Goal: Task Accomplishment & Management: Manage account settings

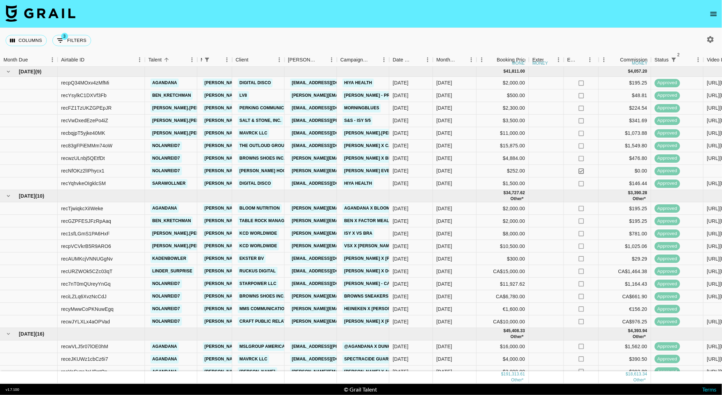
click at [710, 14] on icon "open drawer" at bounding box center [713, 14] width 8 height 8
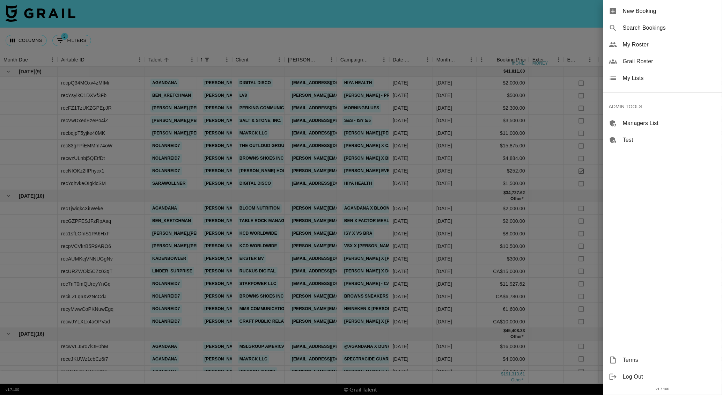
click at [632, 10] on span "New Booking" at bounding box center [670, 11] width 94 height 8
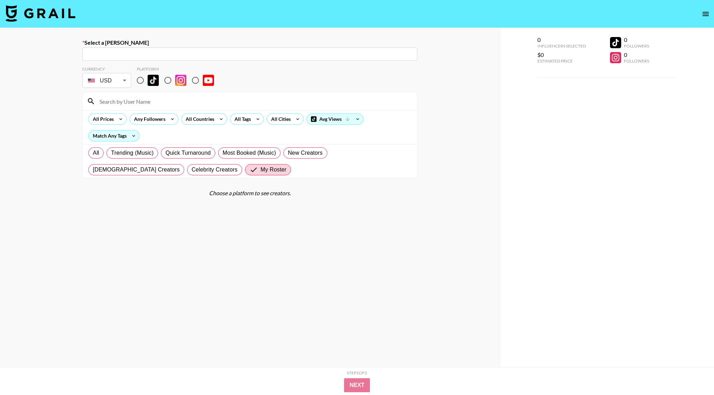
click at [116, 51] on input "text" at bounding box center [250, 54] width 327 height 8
paste input "Aly.Cantor@sharkninja.com"
click at [159, 65] on li "Add New Booker "Aly.Cantor@sharkninja.com"" at bounding box center [249, 69] width 335 height 11
type input "Add New Booker "Aly.Cantor@sharkninja.com""
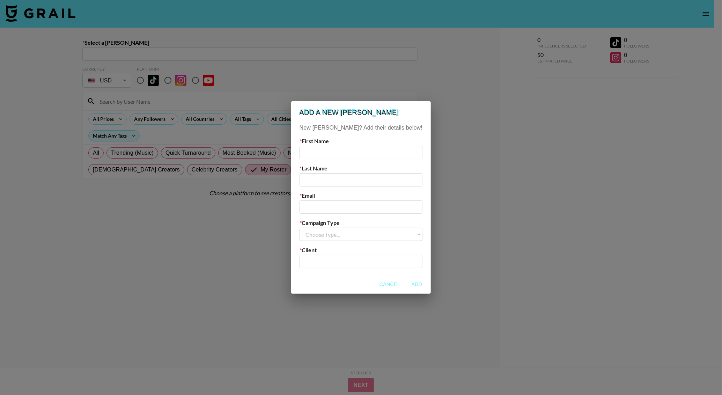
click at [327, 151] on input "text" at bounding box center [360, 152] width 123 height 13
click at [335, 211] on input "email" at bounding box center [360, 206] width 123 height 13
paste input "Aly.Cantor@sharkninja.com"
type input "Aly.Cantor@sharkninja.com"
click at [326, 152] on input "text" at bounding box center [360, 152] width 123 height 13
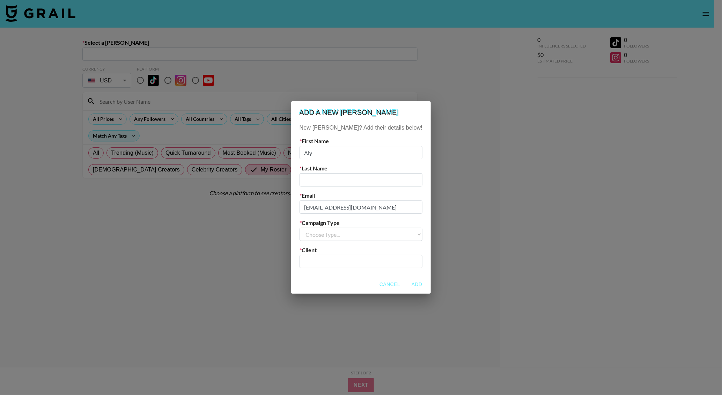
type input "Aly"
click at [346, 177] on input "text" at bounding box center [360, 179] width 123 height 13
type input "Cantor"
click at [345, 239] on select "Choose Type... Song Promos Brand Promos" at bounding box center [360, 234] width 123 height 13
select select "Brand"
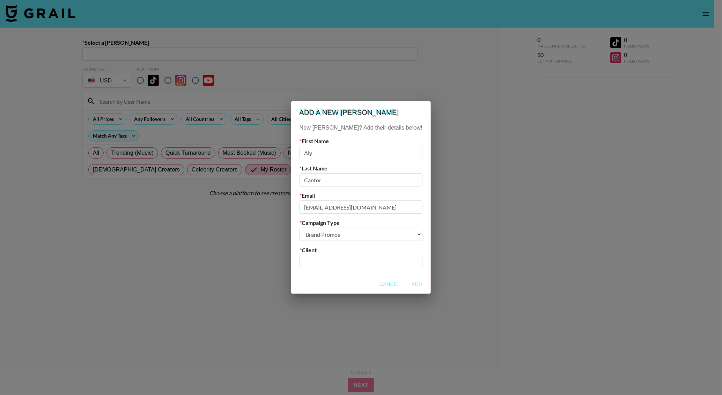
click at [314, 228] on select "Choose Type... Song Promos Brand Promos" at bounding box center [360, 234] width 123 height 13
click at [345, 261] on input "text" at bounding box center [361, 262] width 114 height 8
click at [342, 277] on div "SharkNinja" at bounding box center [350, 276] width 62 height 7
type input "SharkNinja"
click at [406, 281] on button "Add" at bounding box center [417, 284] width 22 height 13
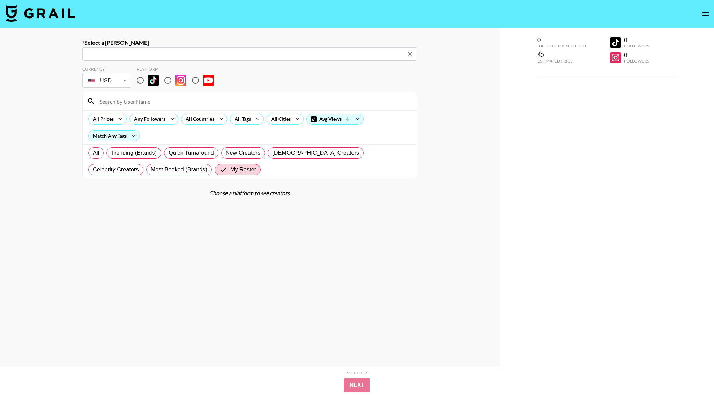
click at [35, 76] on div "Select a Booker ​ Currency USD USD ​ Platform All Prices Any Followers All Coun…" at bounding box center [250, 222] width 500 height 389
type input "Aly.Cantor@sharkninja.com: Aly Cantor -- SharkNinja -- xA7E6N852rbBZbbdB15j64D1…"
click at [140, 80] on input "radio" at bounding box center [140, 80] width 15 height 15
radio input "true"
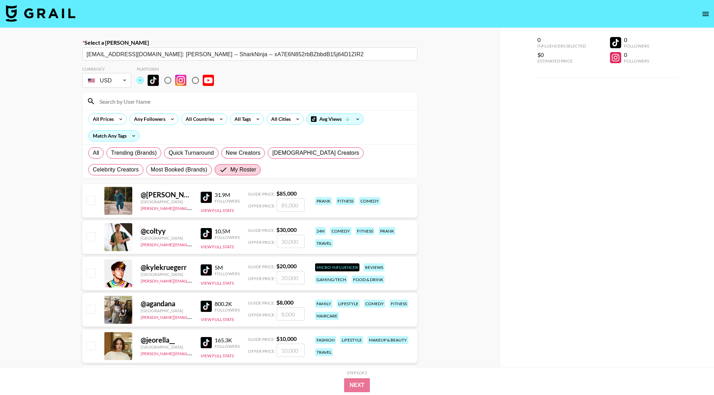
click at [143, 99] on input at bounding box center [254, 101] width 318 height 11
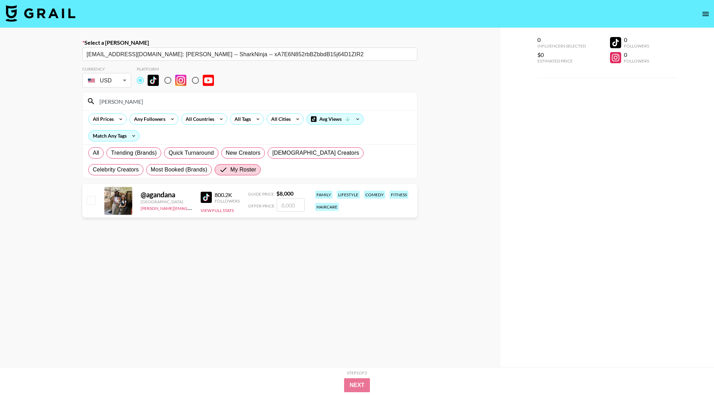
type input "agand"
click at [294, 200] on input "number" at bounding box center [291, 204] width 28 height 13
type input "1"
checkbox input "true"
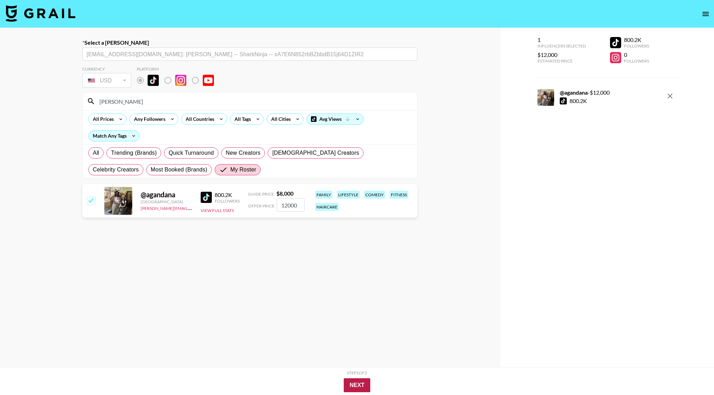
type input "12000"
click at [353, 389] on button "Next" at bounding box center [357, 385] width 27 height 14
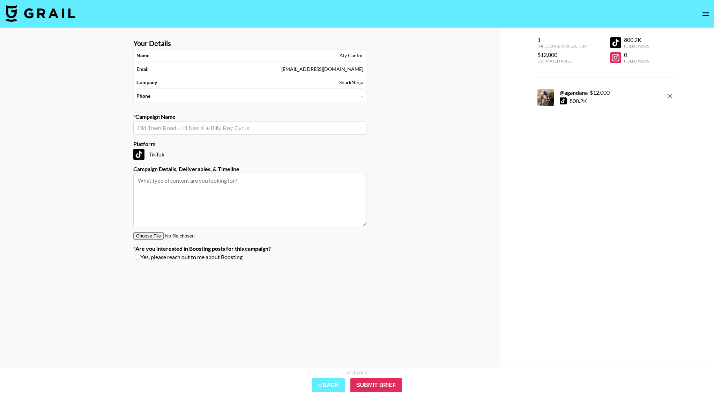
click at [191, 126] on input "text" at bounding box center [250, 128] width 225 height 8
type input "AGandAna x Shark"
click at [223, 149] on li "Add New Campaign: "AGandAna x Shark"" at bounding box center [250, 144] width 233 height 11
type input "AGandAna x Shark"
click at [378, 380] on input "Submit Brief" at bounding box center [376, 385] width 52 height 14
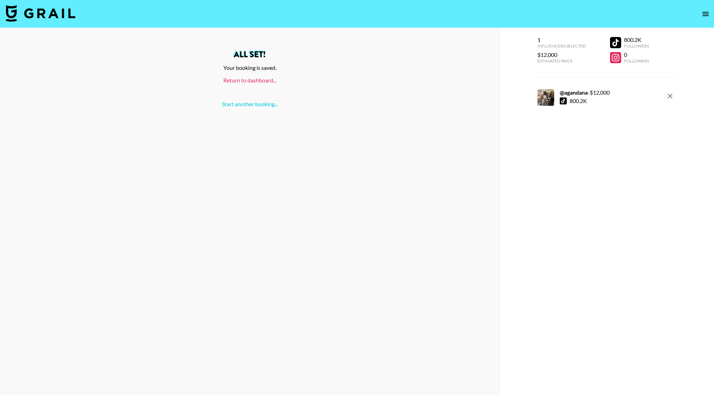
click at [262, 82] on link "Return to dashboard..." at bounding box center [249, 80] width 53 height 7
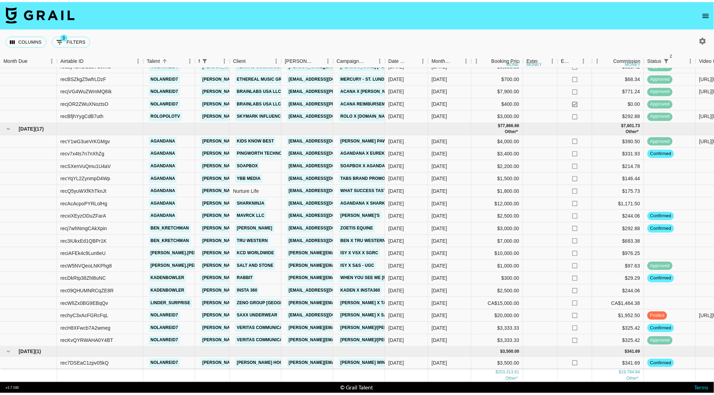
scroll to position [427, 0]
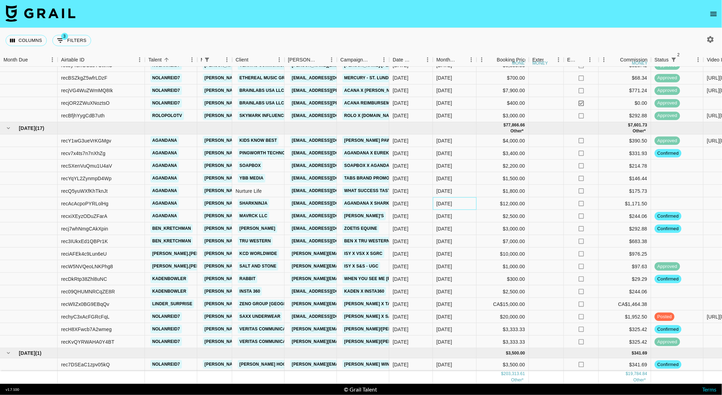
click at [442, 200] on div "[DATE]" at bounding box center [444, 203] width 16 height 7
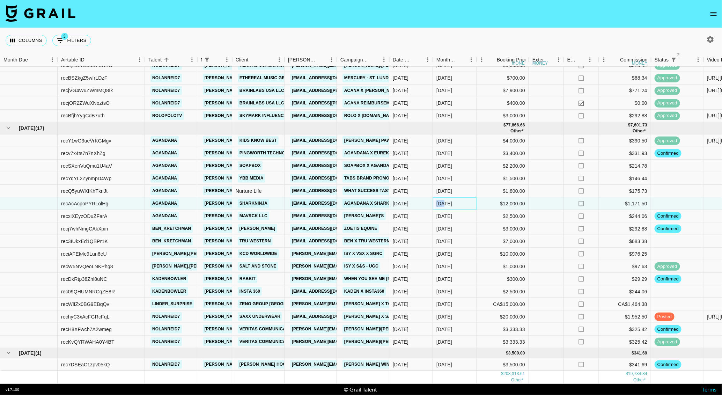
click at [442, 200] on div "[DATE]" at bounding box center [444, 203] width 16 height 7
click at [452, 217] on li "Oct '25" at bounding box center [454, 216] width 43 height 13
type input "Oct '25"
click at [538, 222] on div at bounding box center [546, 228] width 35 height 13
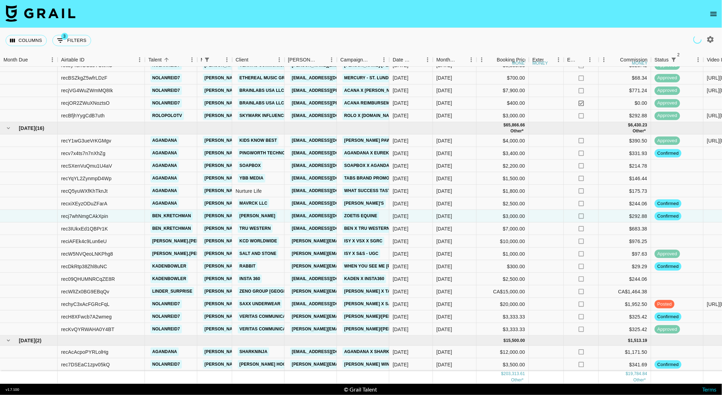
click at [713, 18] on button "open drawer" at bounding box center [714, 14] width 14 height 14
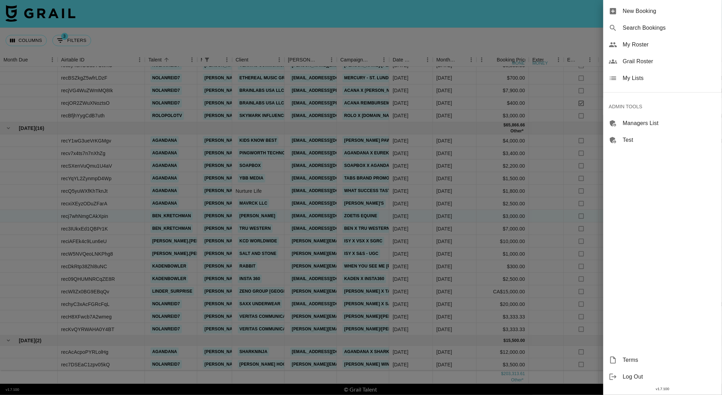
click at [634, 44] on span "My Roster" at bounding box center [670, 44] width 94 height 8
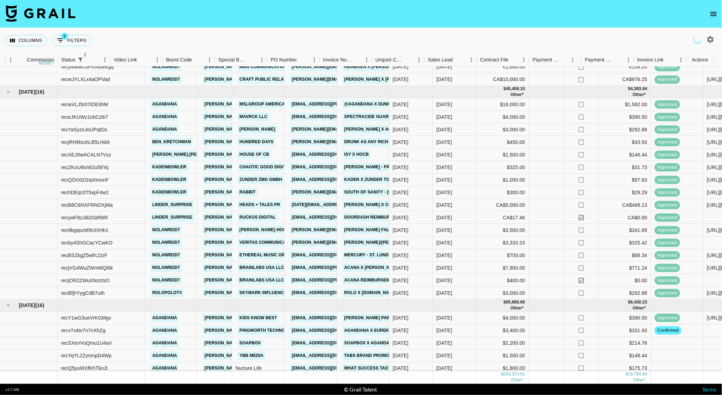
scroll to position [242, 593]
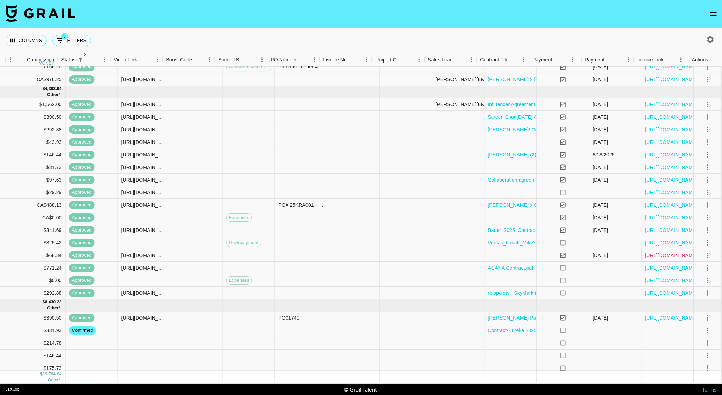
click at [647, 252] on link "[URL][DOMAIN_NAME]" at bounding box center [671, 255] width 53 height 7
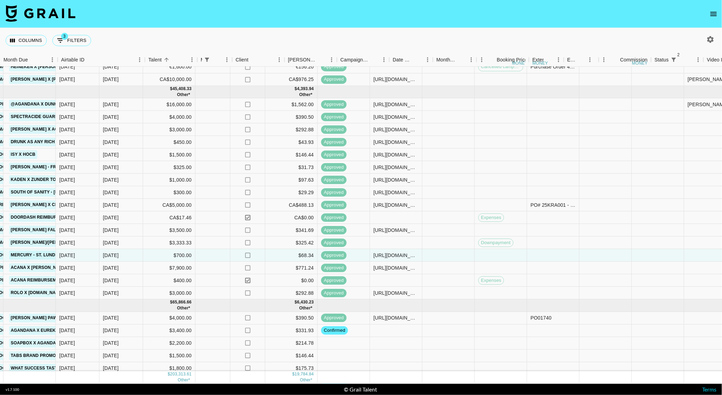
scroll to position [242, 0]
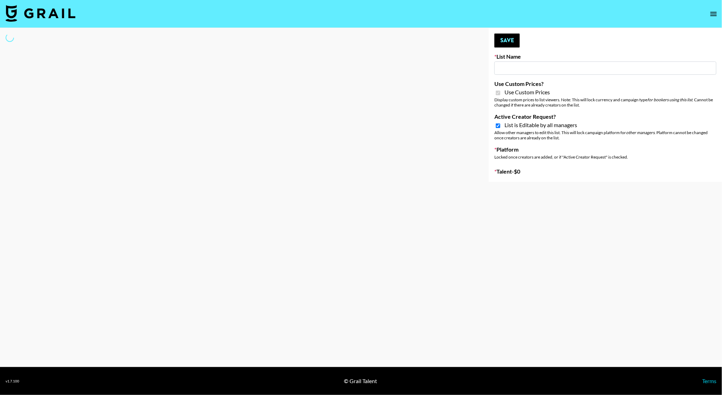
type input "House of Fab (9th Sept)"
checkbox input "true"
select select "Brand"
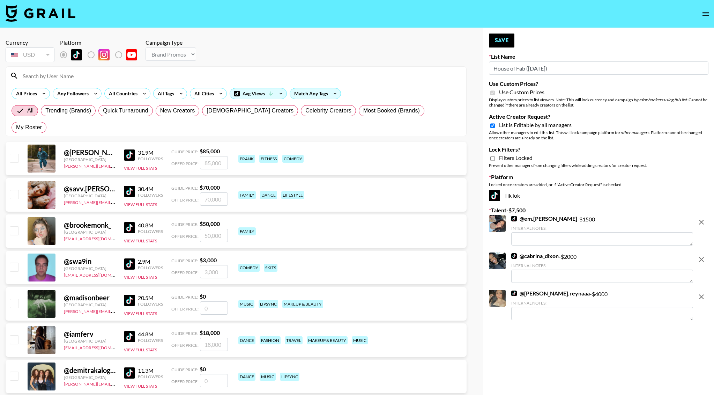
click at [115, 71] on input at bounding box center [241, 75] width 444 height 11
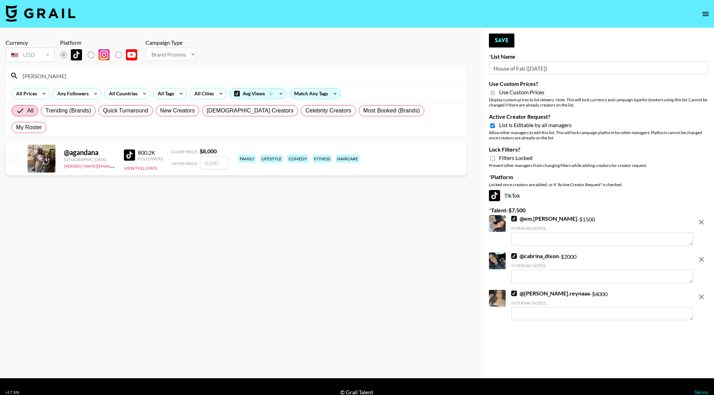
type input "agand"
click at [217, 156] on input "number" at bounding box center [214, 162] width 28 height 13
checkbox input "true"
type input "7000"
click at [505, 41] on button "Save" at bounding box center [501, 41] width 25 height 14
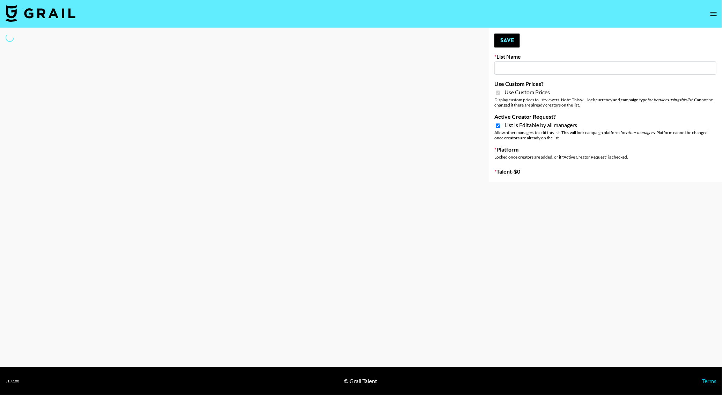
select select "Brand"
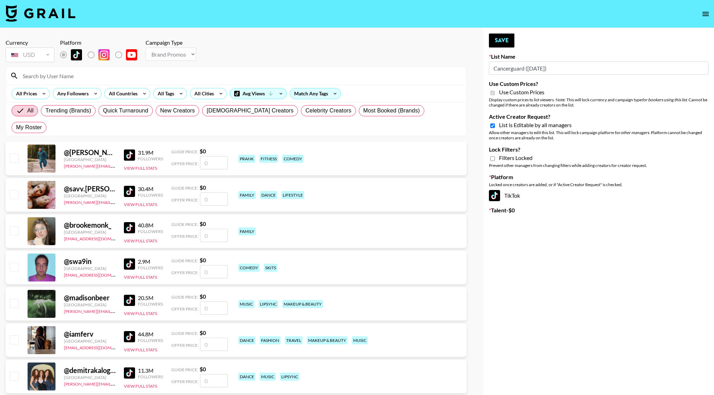
type input "Cancerguard ([DATE])"
checkbox input "true"
click at [54, 77] on input at bounding box center [241, 75] width 444 height 11
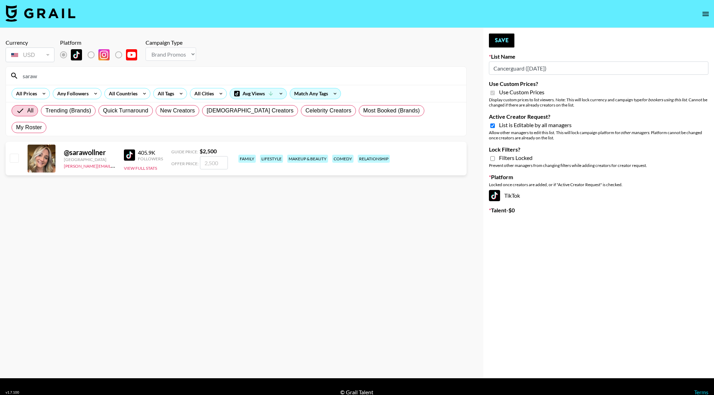
type input "saraw"
click at [217, 153] on div "@ sarawollner United States Brent@grail-talent.com 405.9K Followers View Full S…" at bounding box center [236, 159] width 461 height 34
click at [216, 156] on input "number" at bounding box center [214, 162] width 28 height 13
checkbox input "true"
type input "2500"
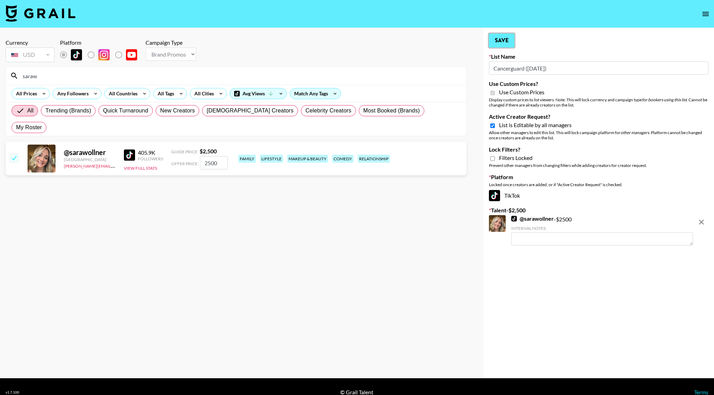
click at [505, 46] on button "Save" at bounding box center [501, 41] width 25 height 14
